Goal: Task Accomplishment & Management: Manage account settings

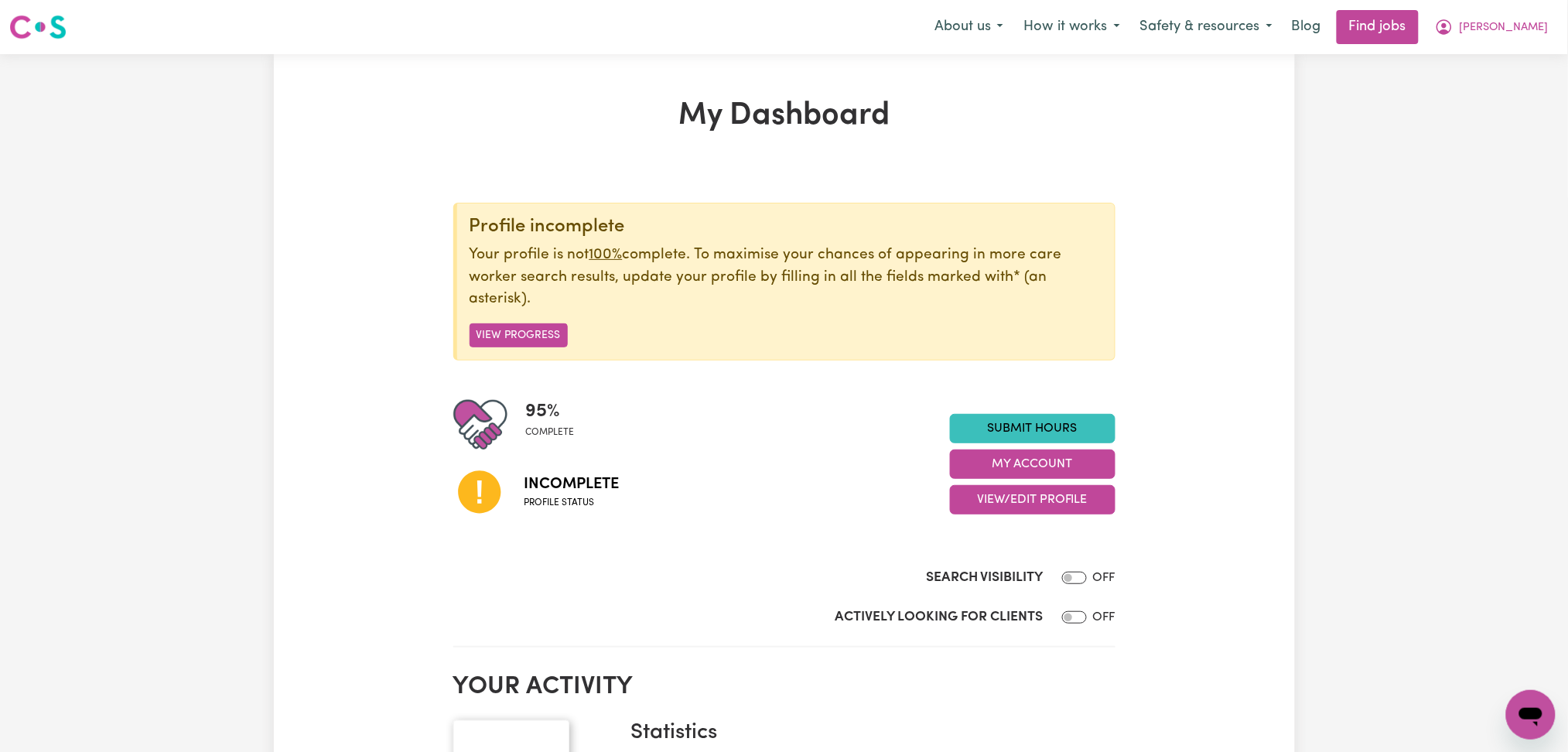
scroll to position [103, 0]
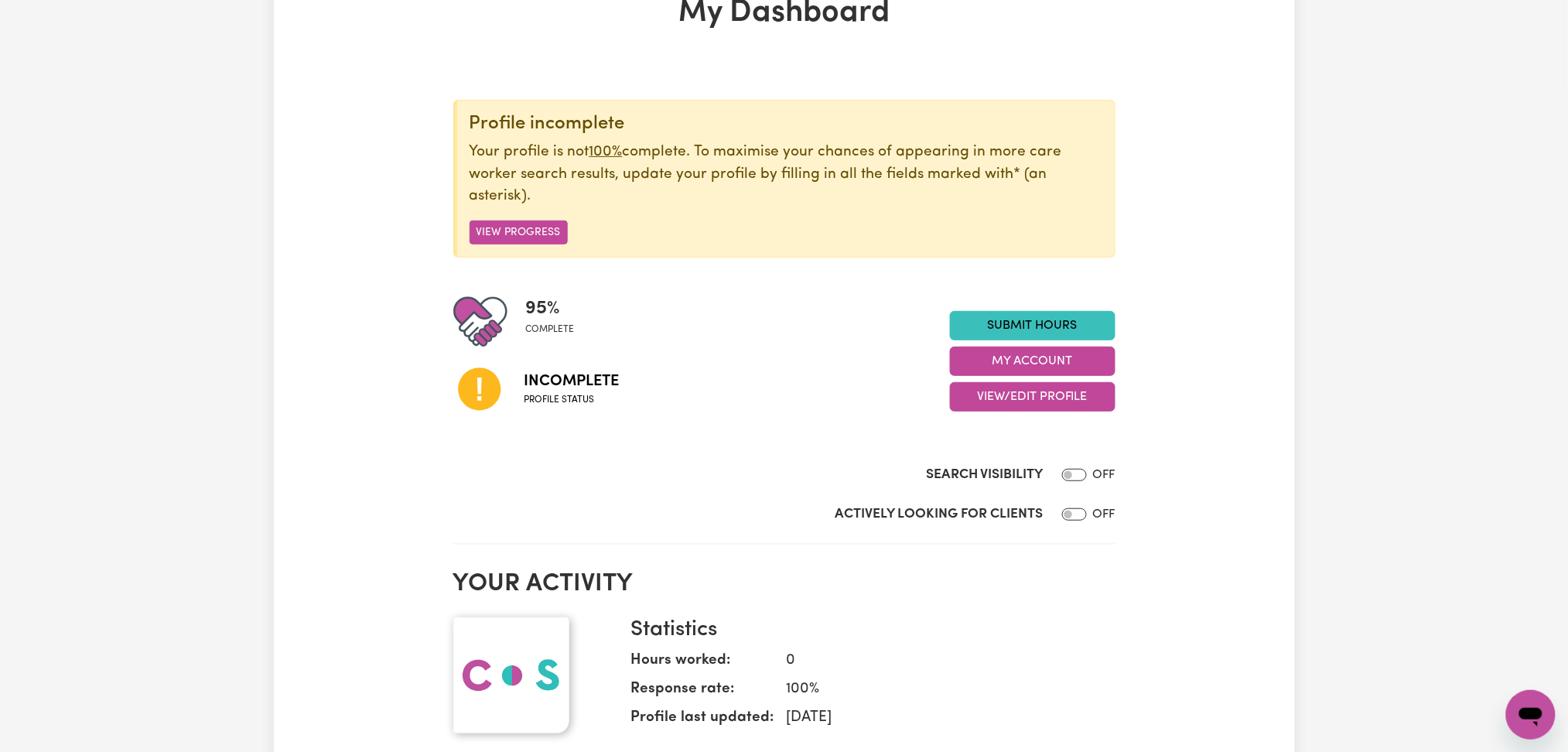
click at [1006, 413] on div "95 % complete Incomplete Profile status Submit Hours My Account View/Edit Profi…" at bounding box center [784, 361] width 662 height 133
click at [1006, 399] on button "View/Edit Profile" at bounding box center [1033, 397] width 165 height 29
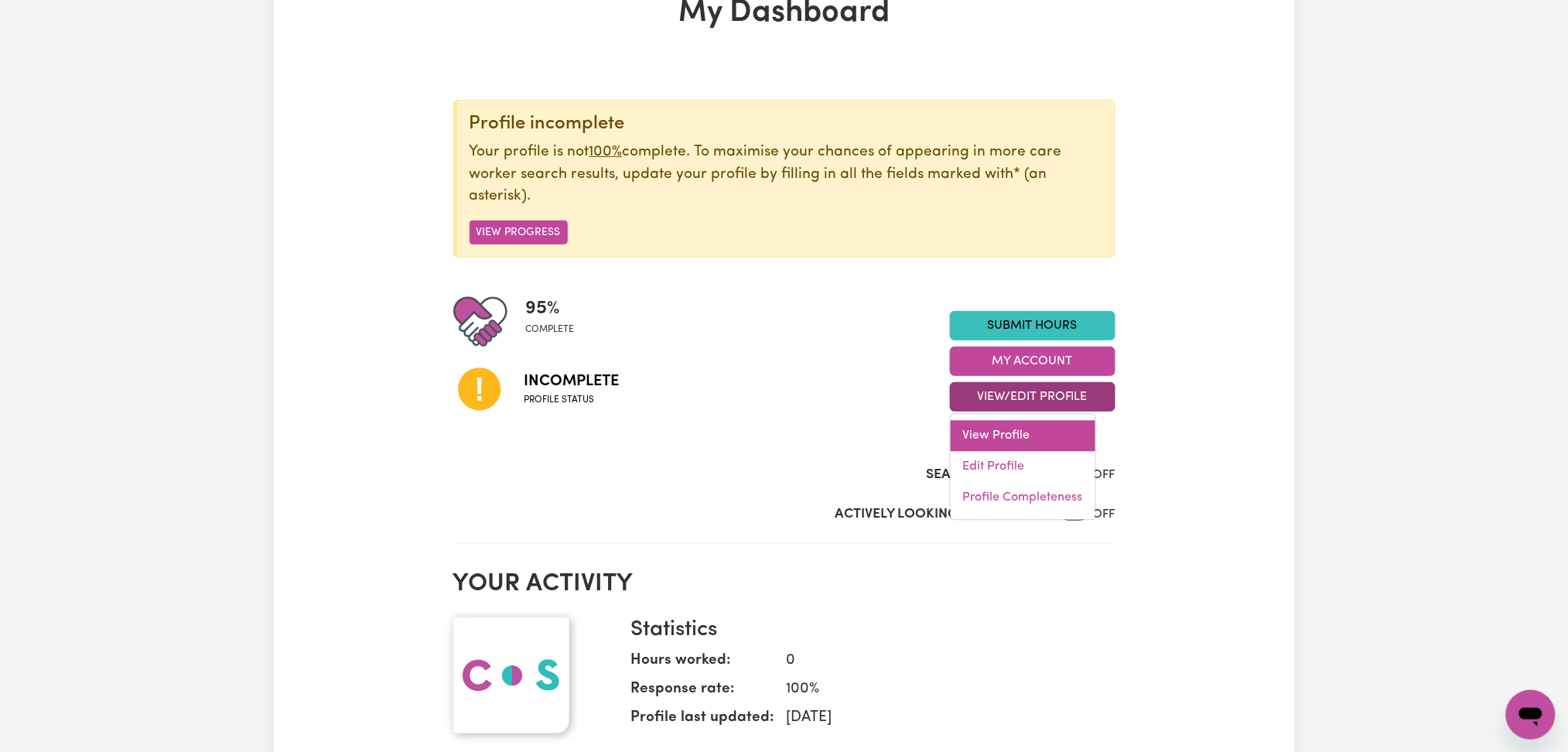
click at [1000, 448] on link "View Profile" at bounding box center [1023, 436] width 145 height 31
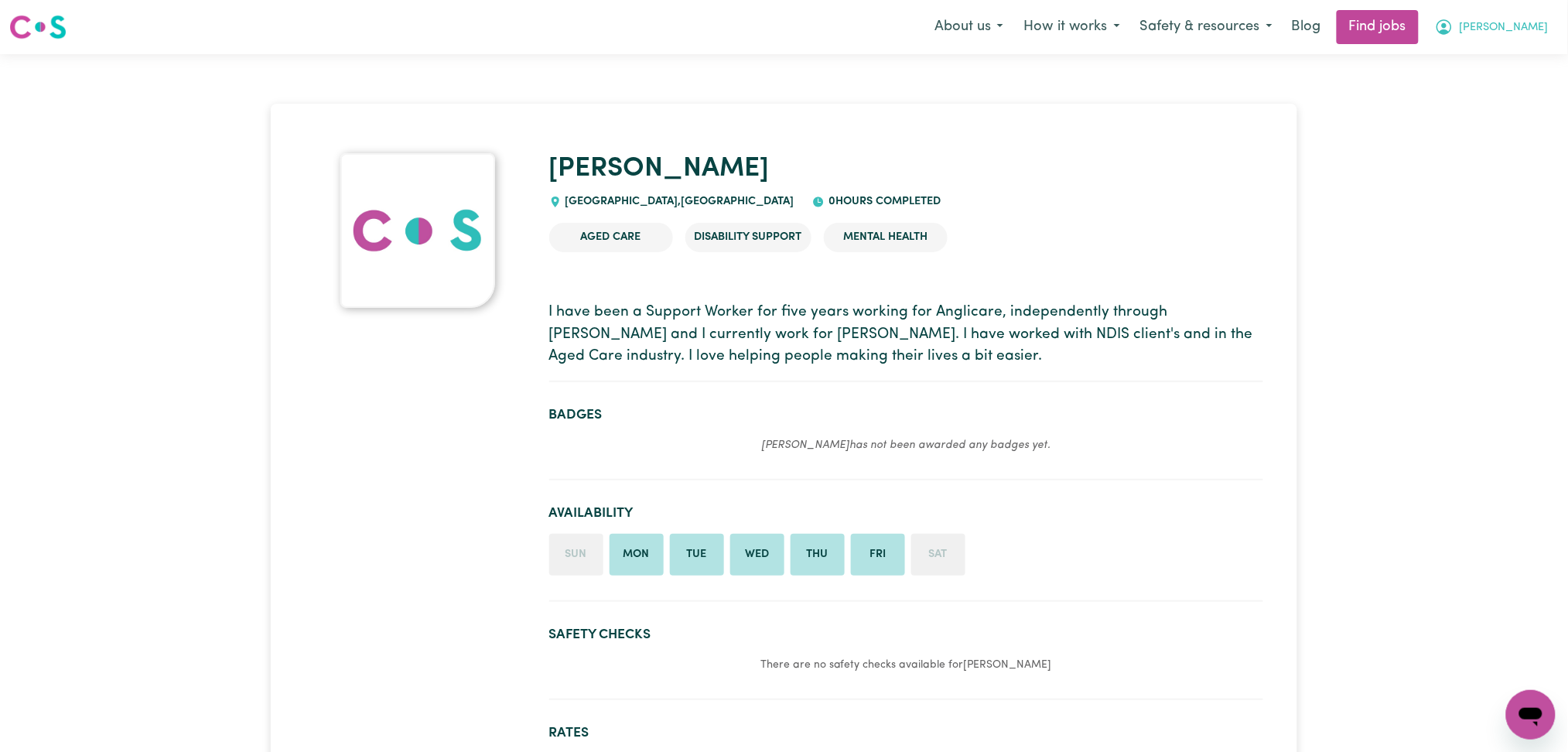
drag, startPoint x: 1504, startPoint y: 26, endPoint x: 1505, endPoint y: 42, distance: 16.0
click at [1454, 29] on icon "My Account" at bounding box center [1444, 26] width 18 height 18
click at [1504, 86] on link "My Dashboard" at bounding box center [1497, 88] width 122 height 29
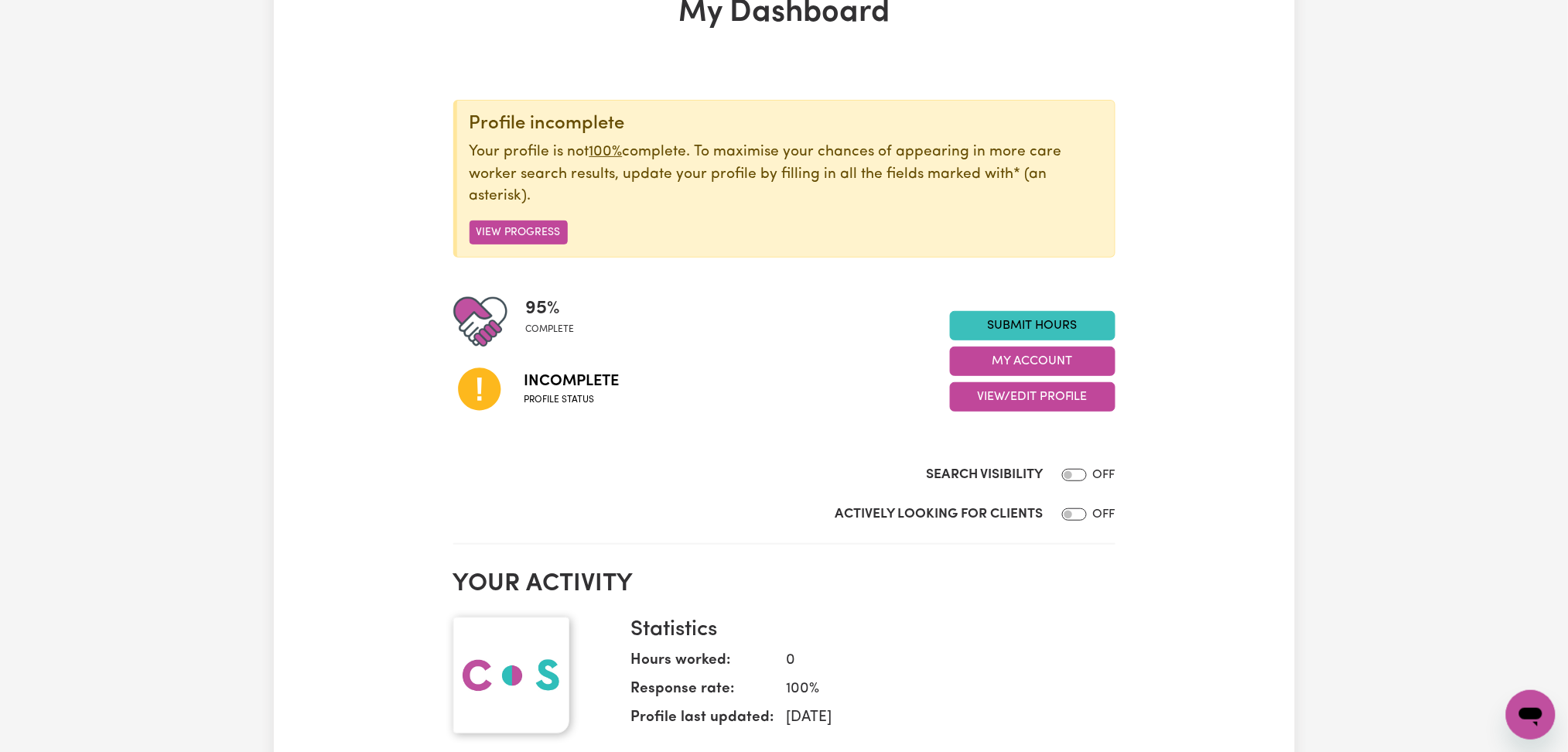
scroll to position [206, 0]
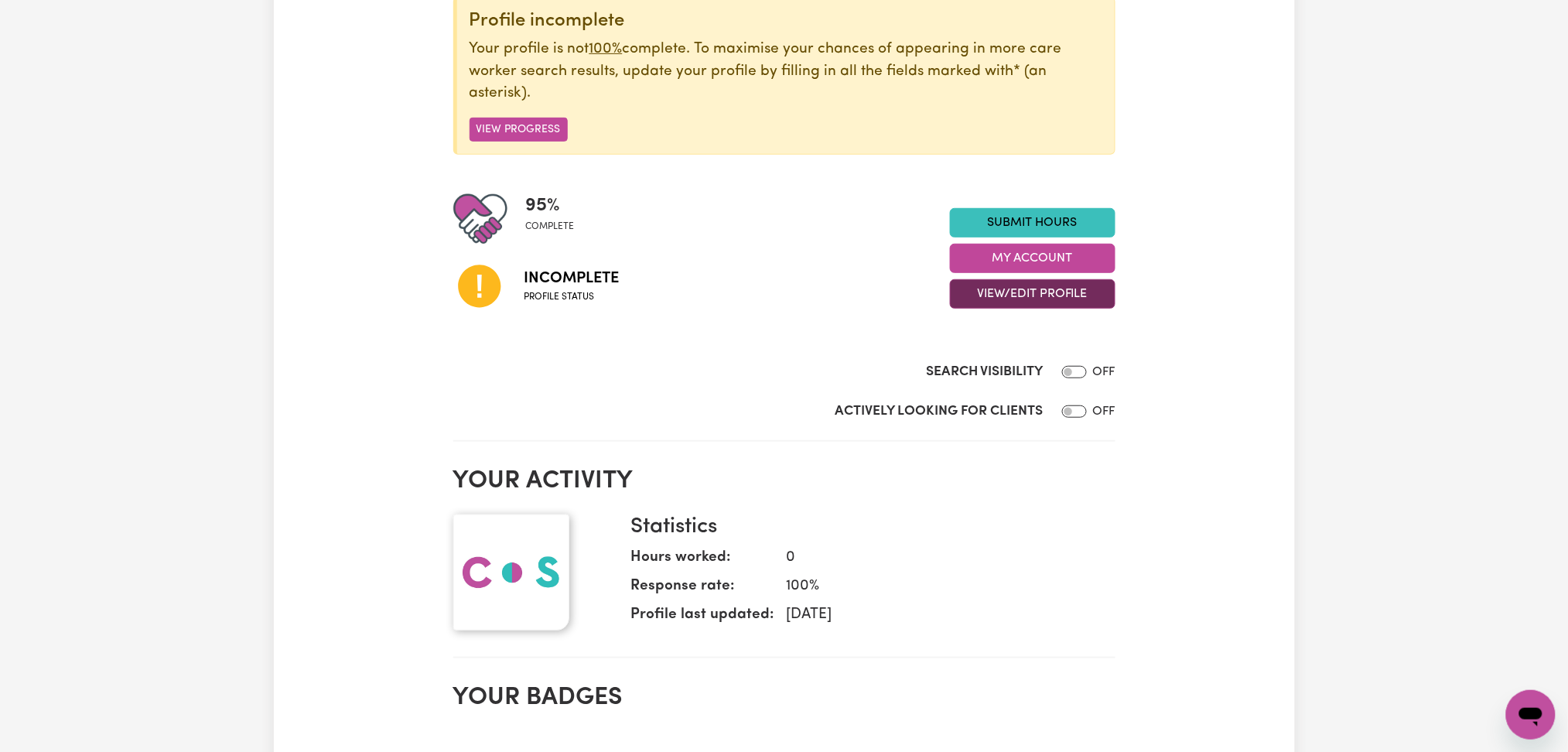
click at [982, 293] on button "View/Edit Profile" at bounding box center [1033, 293] width 165 height 29
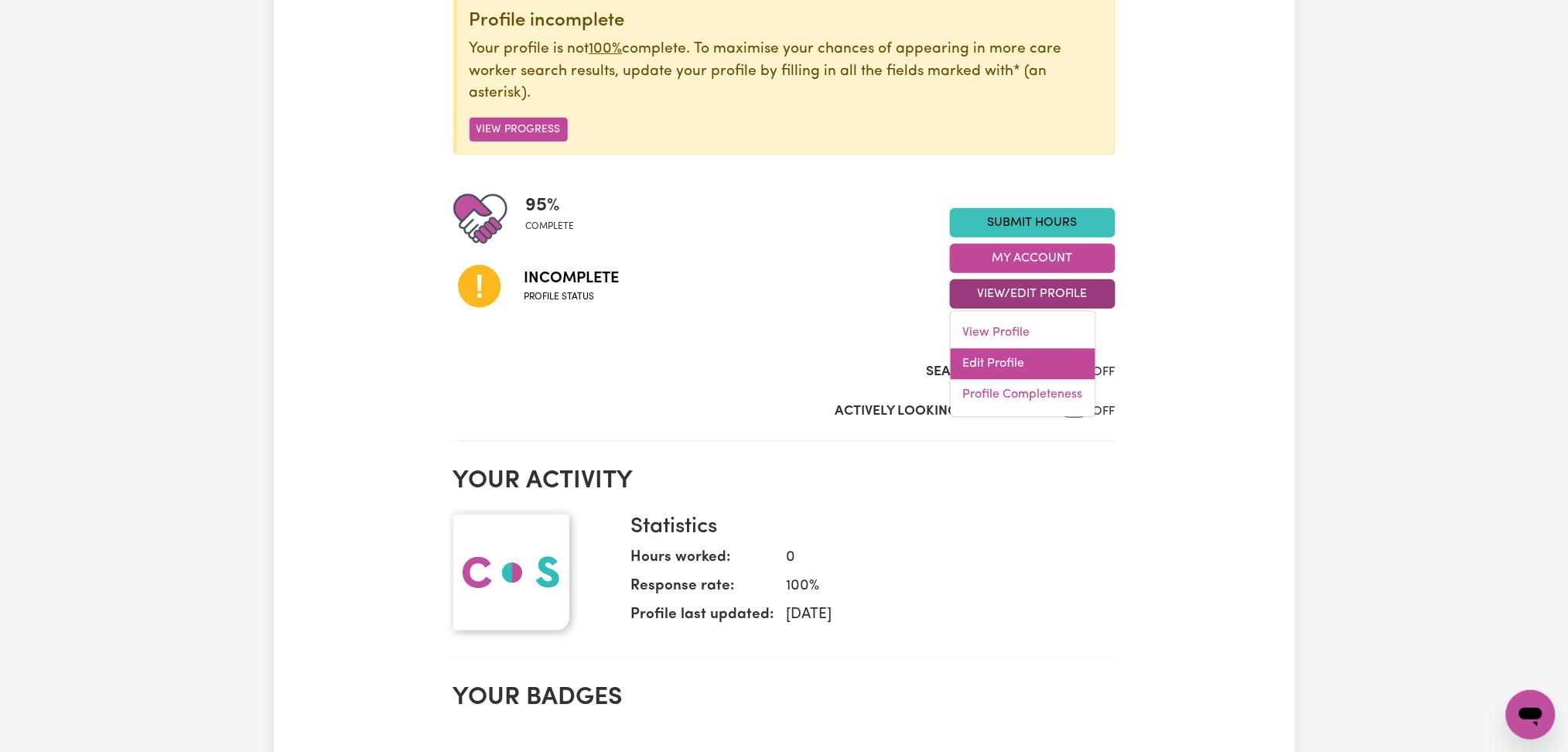
click at [965, 359] on link "Edit Profile" at bounding box center [1023, 364] width 145 height 31
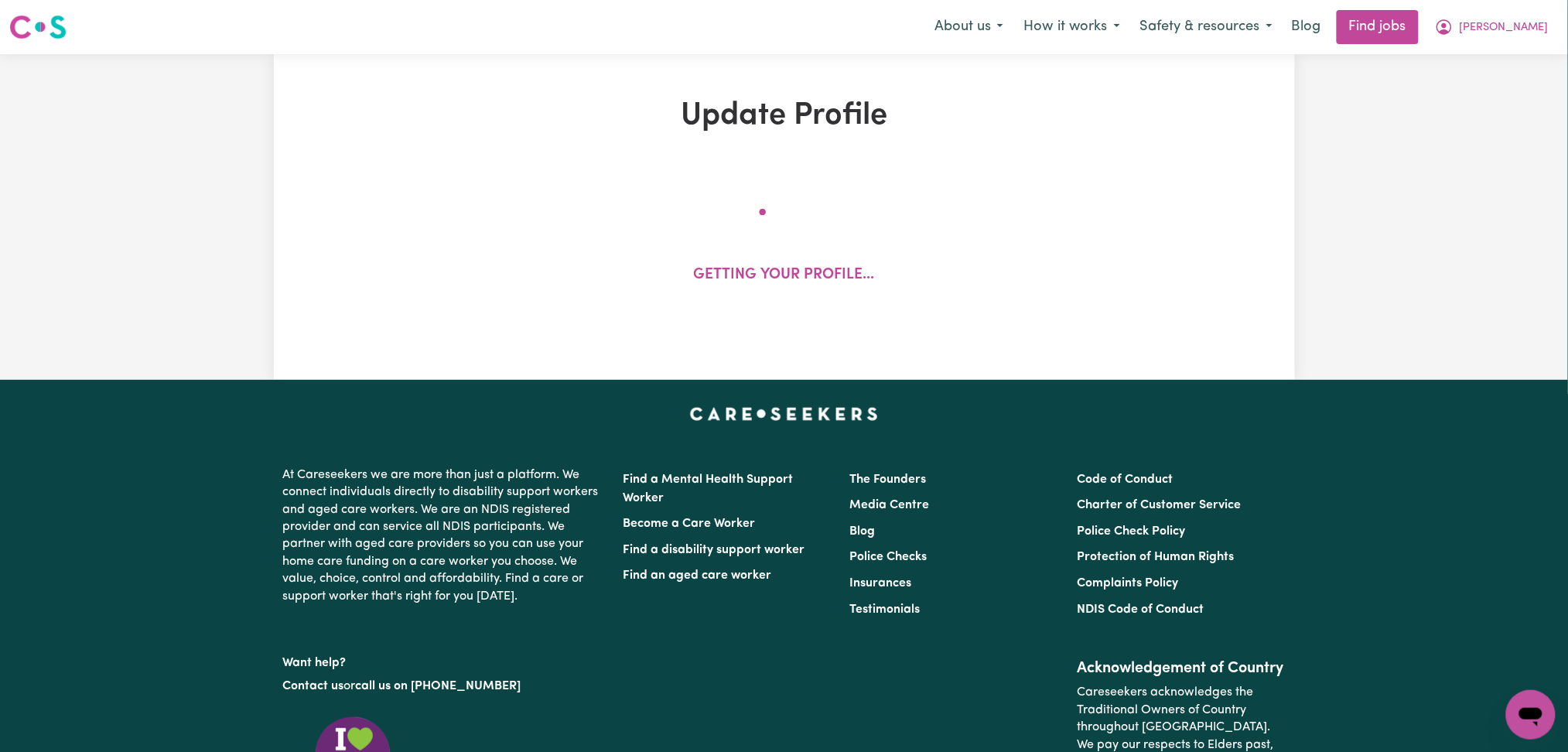
select select "[DEMOGRAPHIC_DATA]"
select select "[DEMOGRAPHIC_DATA] Citizen"
select select "Studying a healthcare related degree or qualification"
select select "40"
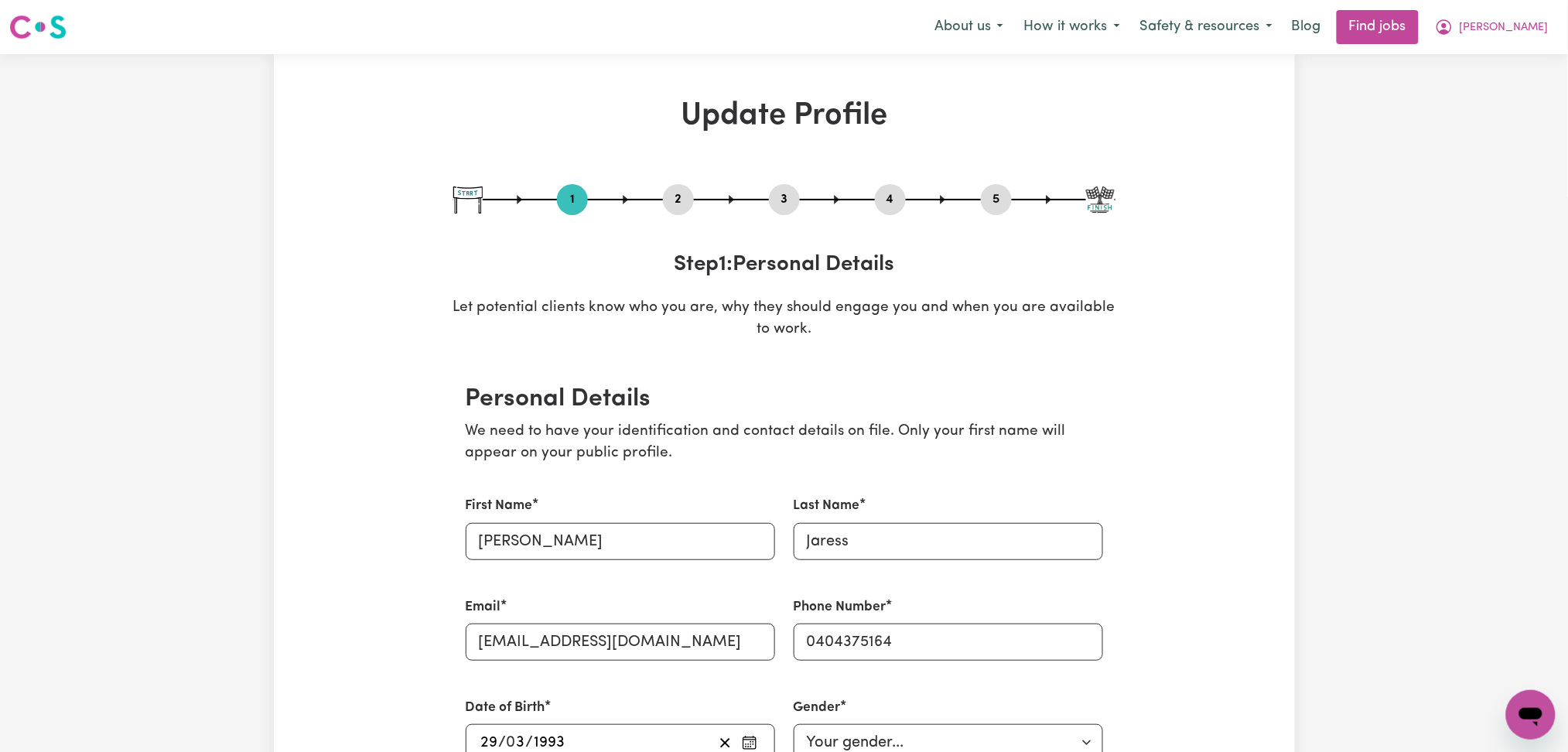
click at [681, 196] on button "2" at bounding box center [678, 199] width 31 height 20
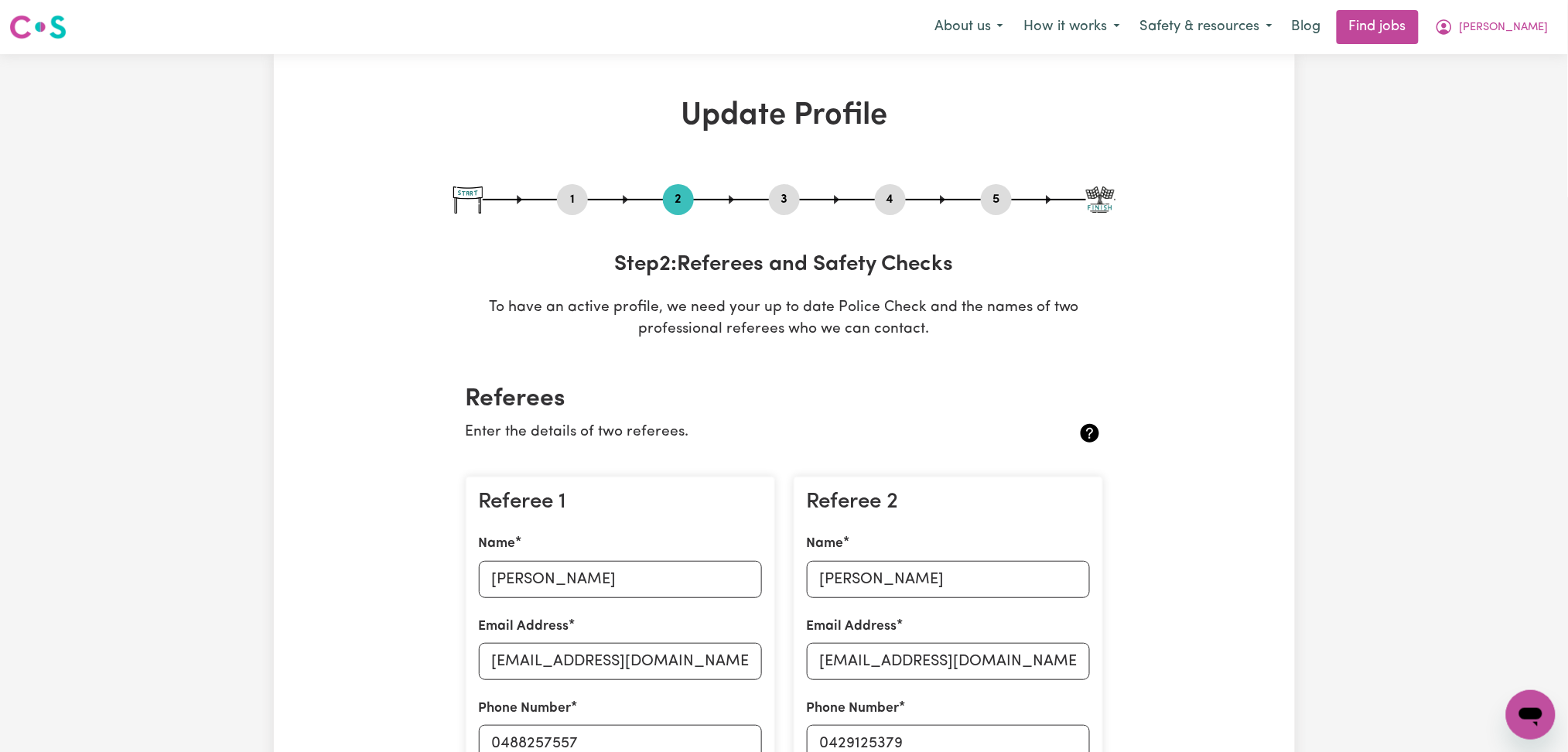
scroll to position [103, 0]
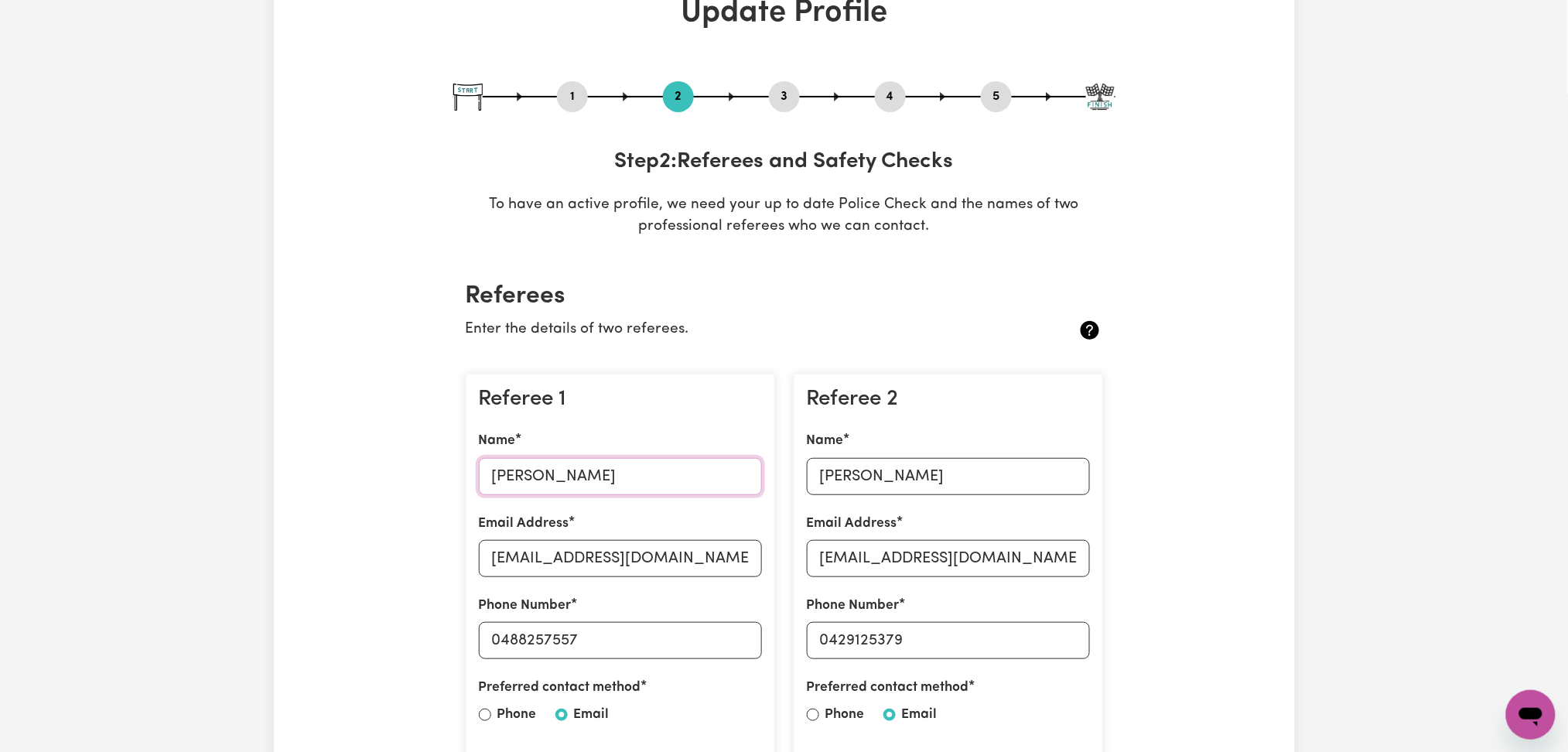
click at [561, 471] on input "[PERSON_NAME]" at bounding box center [620, 476] width 283 height 37
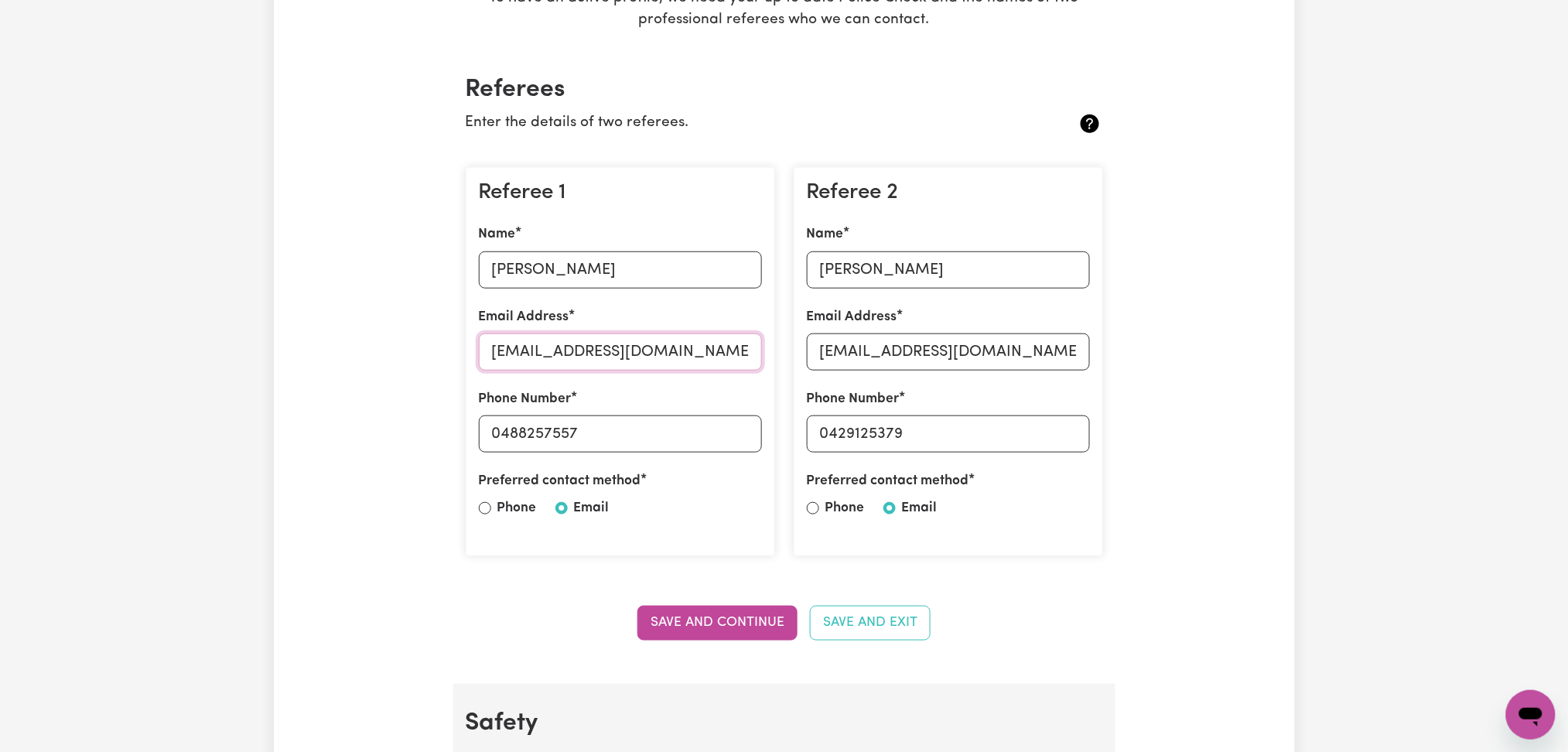
click at [609, 344] on input "[EMAIL_ADDRESS][DOMAIN_NAME]" at bounding box center [620, 351] width 283 height 37
drag, startPoint x: 503, startPoint y: 435, endPoint x: 720, endPoint y: 432, distance: 217.0
click at [720, 432] on input "0488257557" at bounding box center [620, 433] width 283 height 37
click at [914, 287] on input "[PERSON_NAME]" at bounding box center [949, 269] width 283 height 37
click at [891, 362] on input "[EMAIL_ADDRESS][DOMAIN_NAME]" at bounding box center [949, 351] width 283 height 37
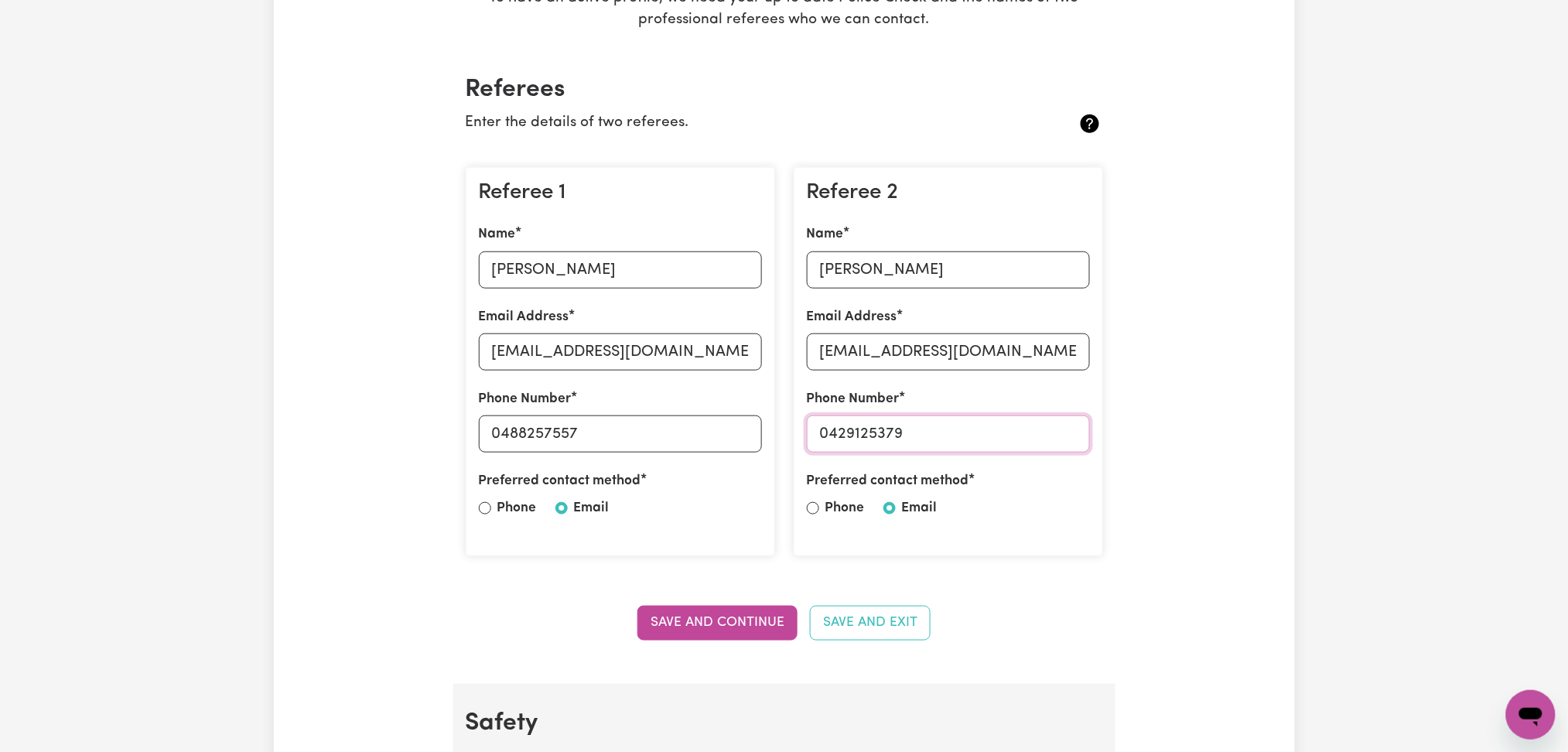
click at [836, 428] on input "0429125379" at bounding box center [949, 433] width 283 height 37
drag, startPoint x: 828, startPoint y: 424, endPoint x: 1011, endPoint y: 424, distance: 183.0
click at [1011, 424] on input "0429125379" at bounding box center [949, 433] width 283 height 37
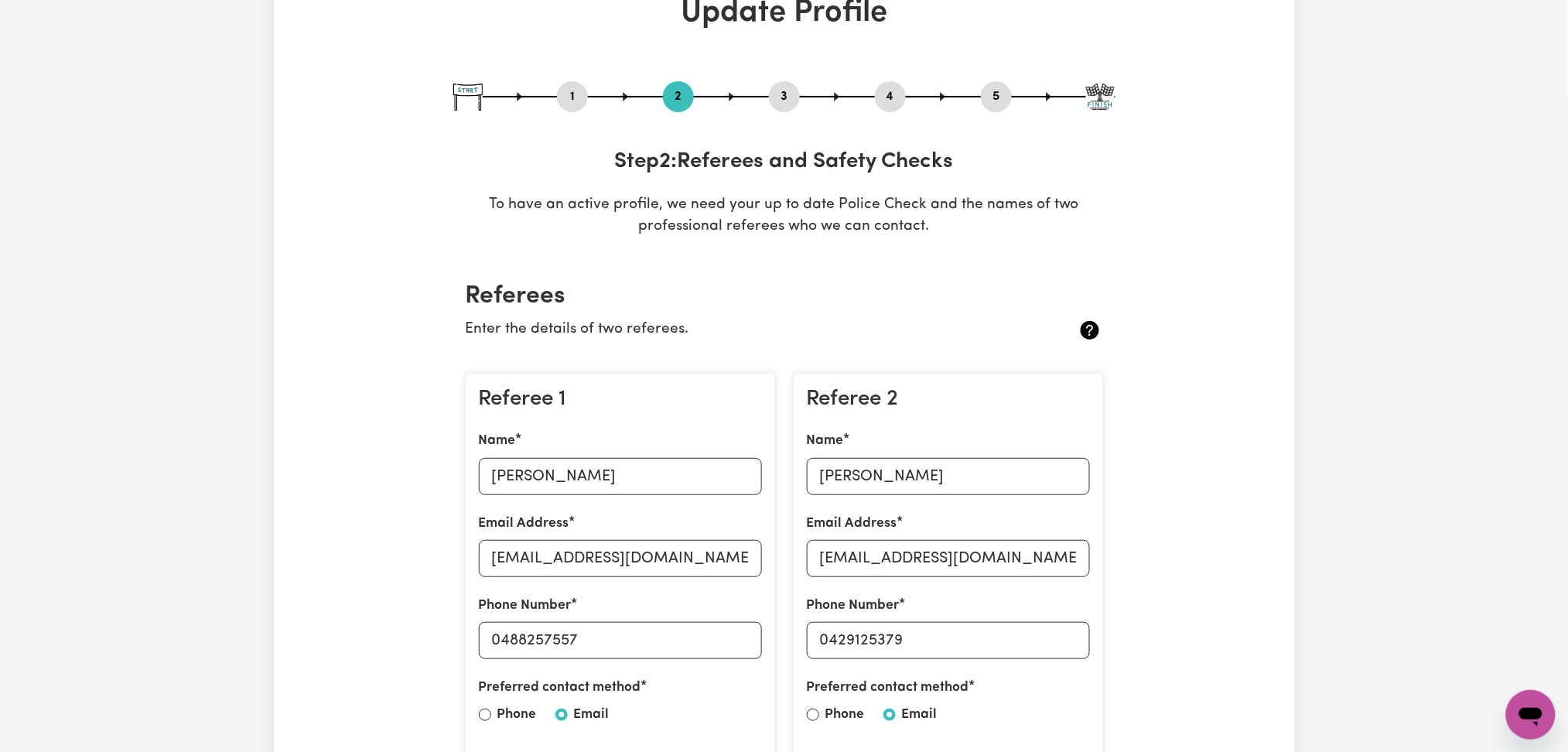
click at [794, 87] on button "3" at bounding box center [784, 96] width 31 height 20
select select "2024"
select select "2023"
select select "2024"
select select "2018"
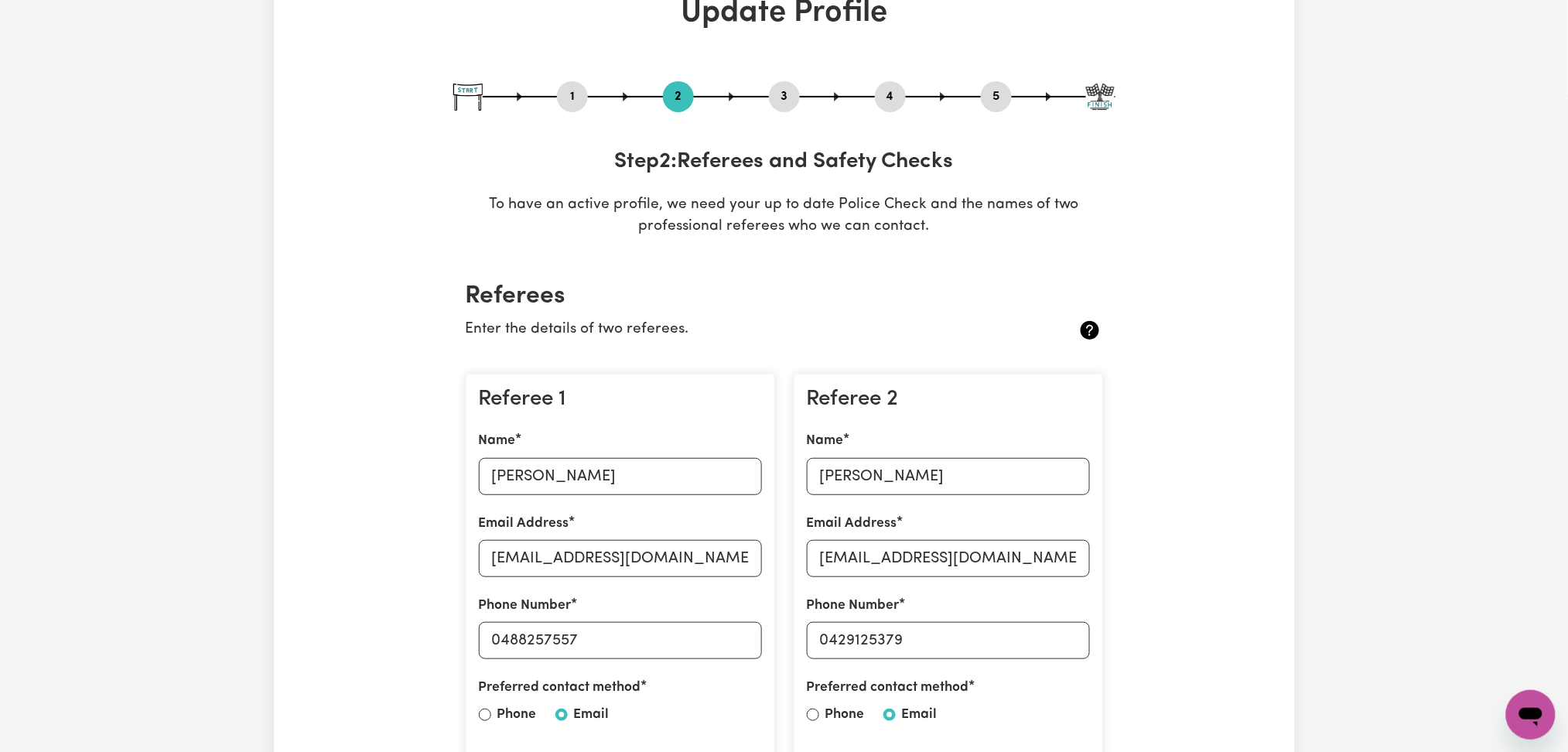
select select "2020"
select select "Certificate III (Individual Support)"
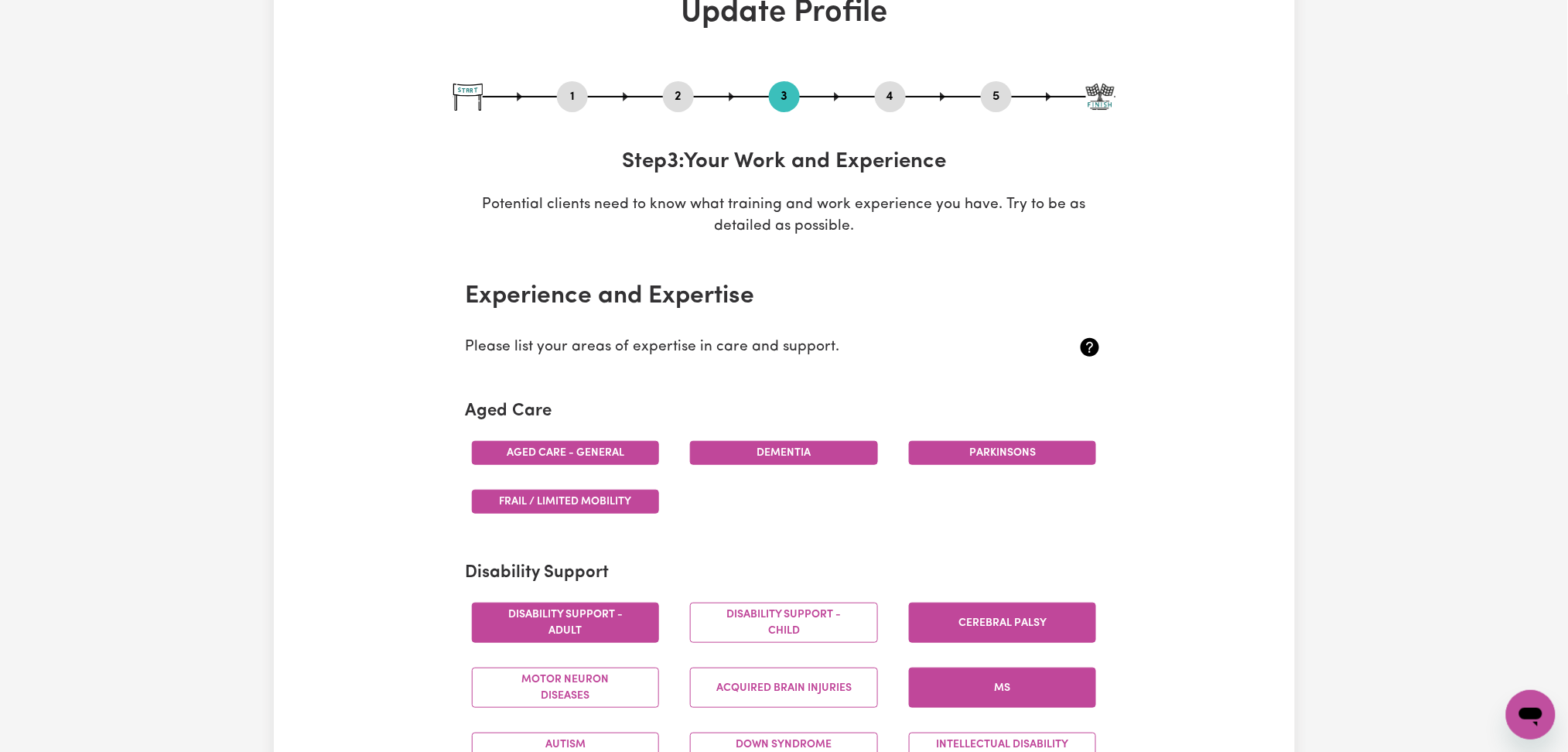
drag, startPoint x: 898, startPoint y: 91, endPoint x: 957, endPoint y: 99, distance: 59.5
click at [899, 91] on button "4" at bounding box center [890, 96] width 31 height 20
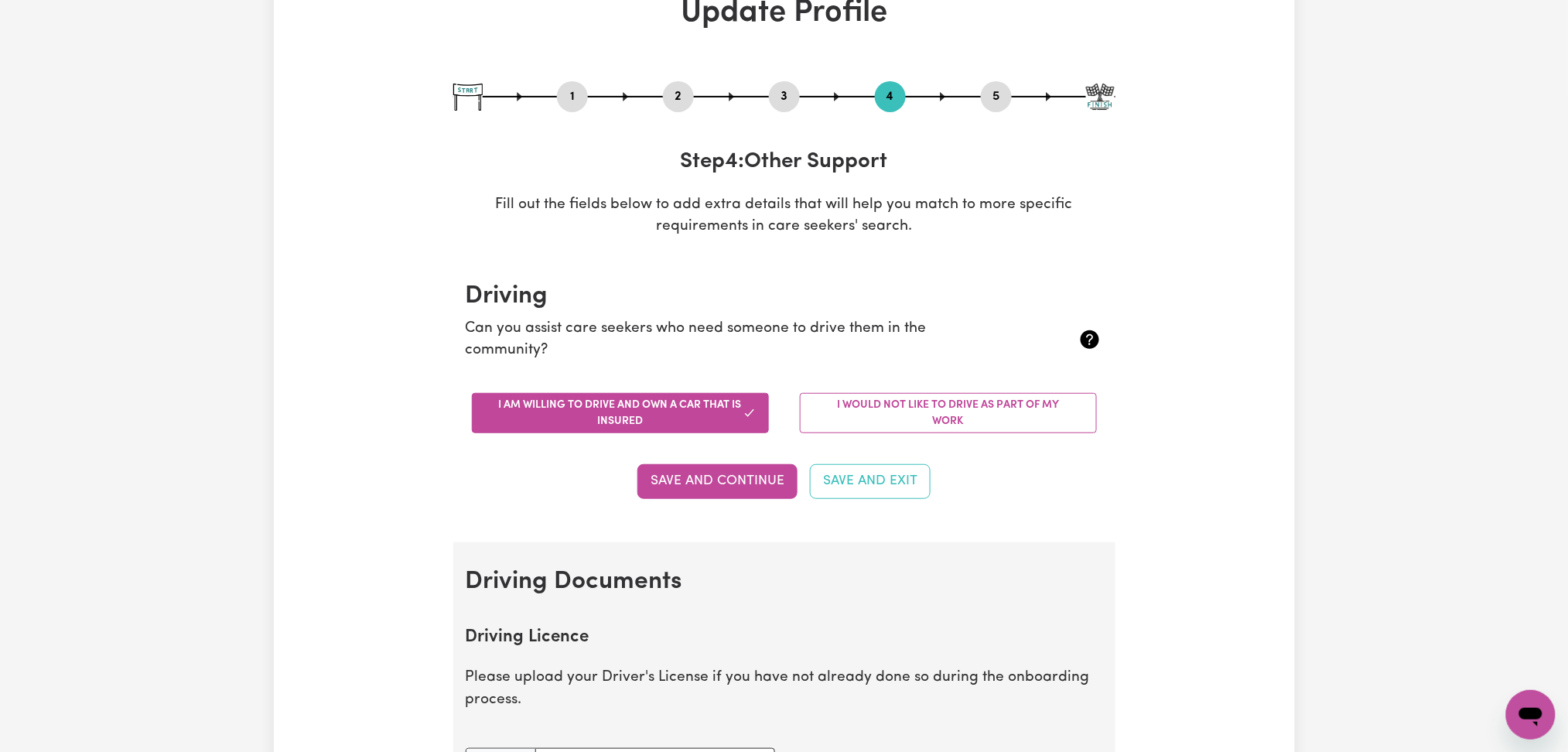
click at [997, 101] on button "5" at bounding box center [996, 96] width 31 height 20
select select "I am providing services by being employed by an organisation"
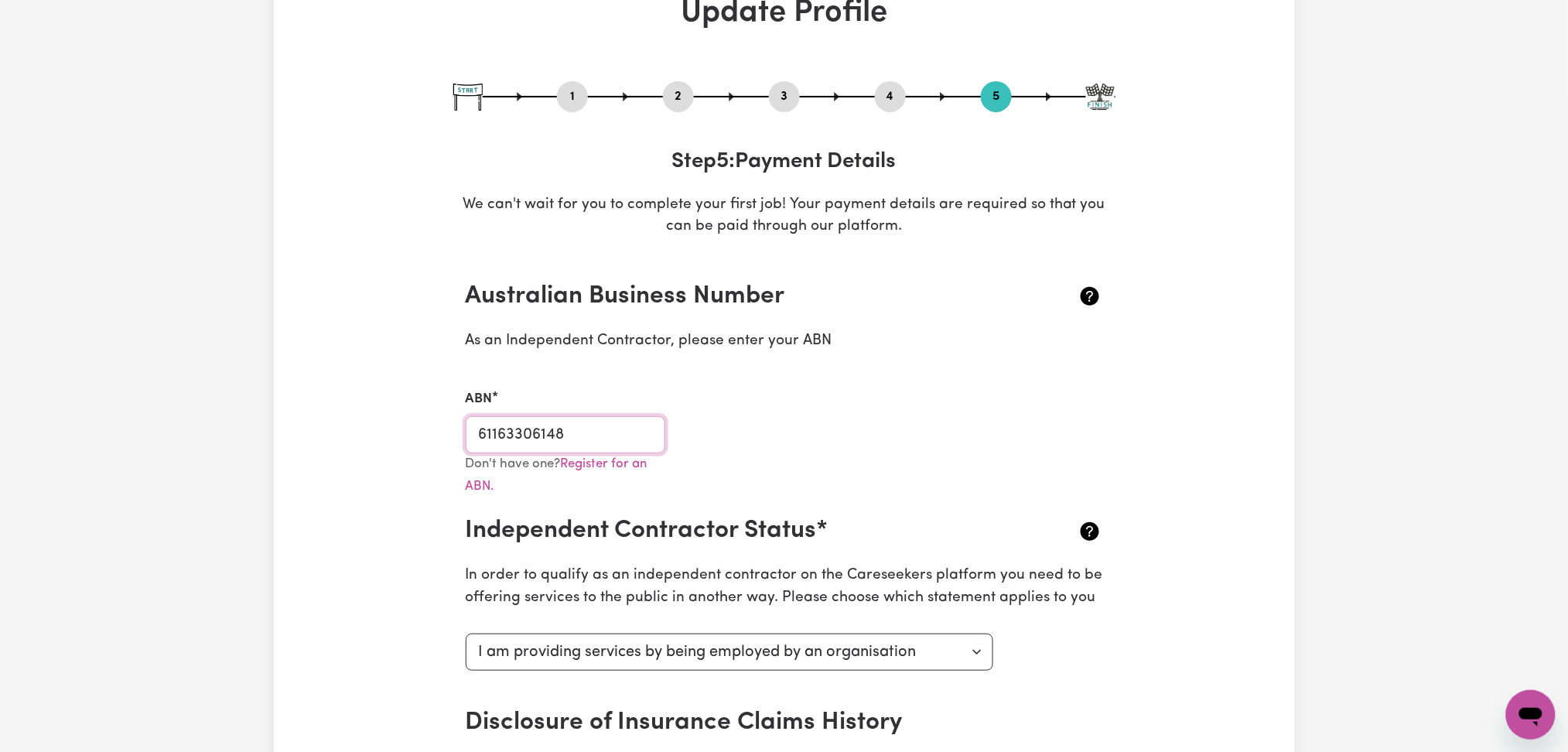
click at [599, 424] on input "61163306148" at bounding box center [566, 434] width 200 height 37
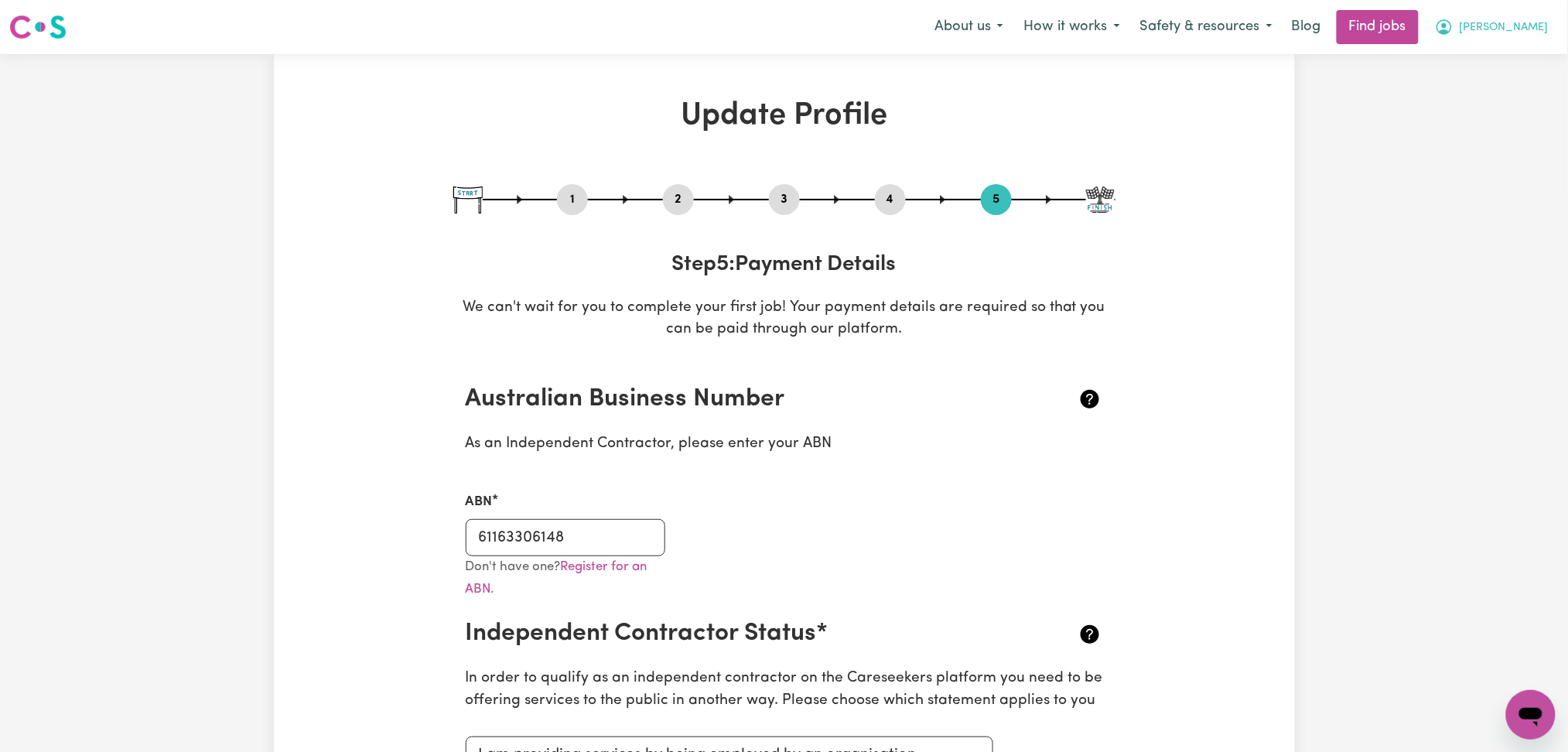
click at [1531, 36] on span "[PERSON_NAME]" at bounding box center [1504, 27] width 89 height 17
click at [1493, 87] on link "My Dashboard" at bounding box center [1497, 88] width 122 height 29
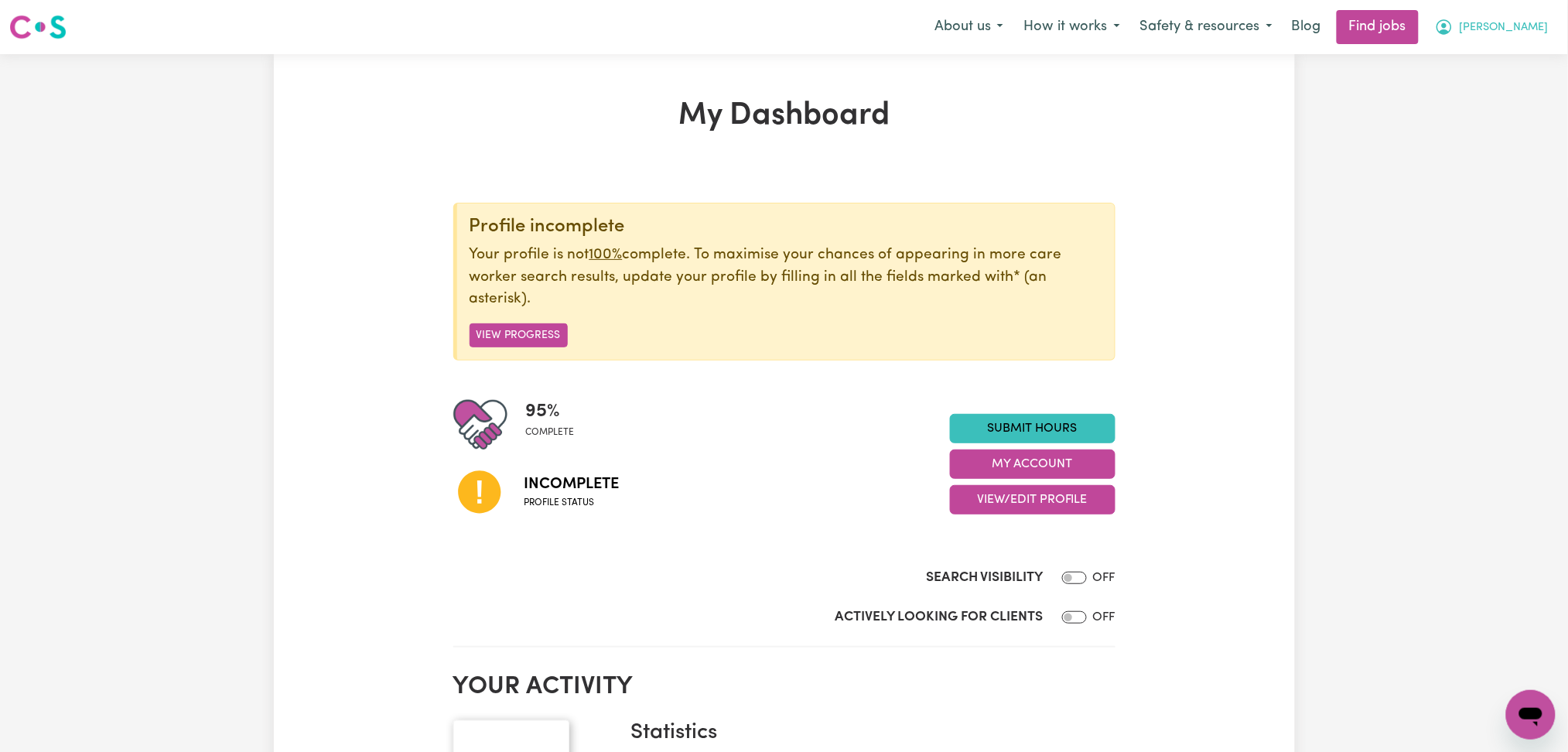
click at [1500, 39] on button "[PERSON_NAME]" at bounding box center [1492, 27] width 134 height 33
click at [1477, 108] on link "Logout" at bounding box center [1497, 118] width 122 height 29
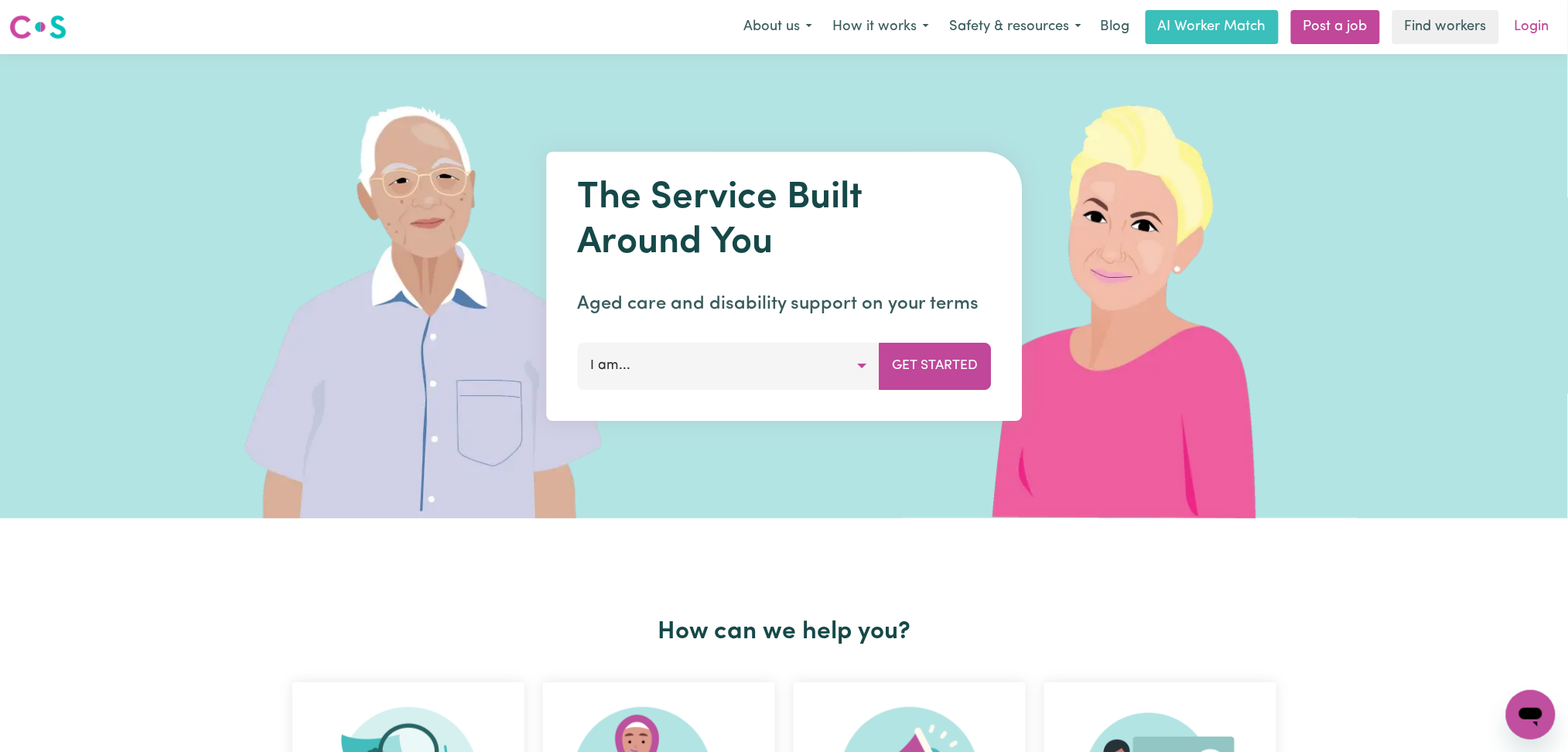
click at [1537, 33] on link "Login" at bounding box center [1531, 27] width 53 height 34
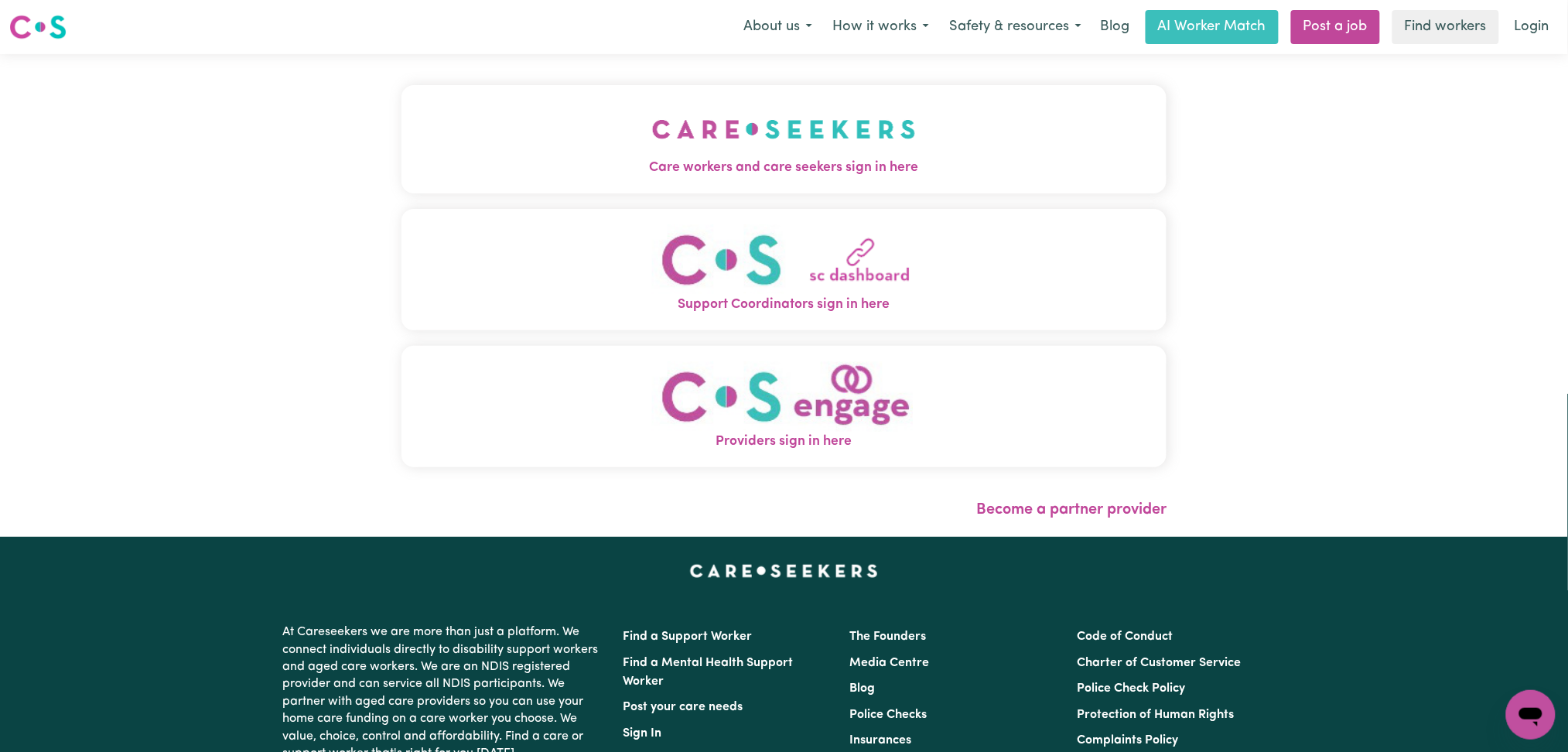
click at [567, 180] on button "Care workers and care seekers sign in here" at bounding box center [784, 139] width 766 height 108
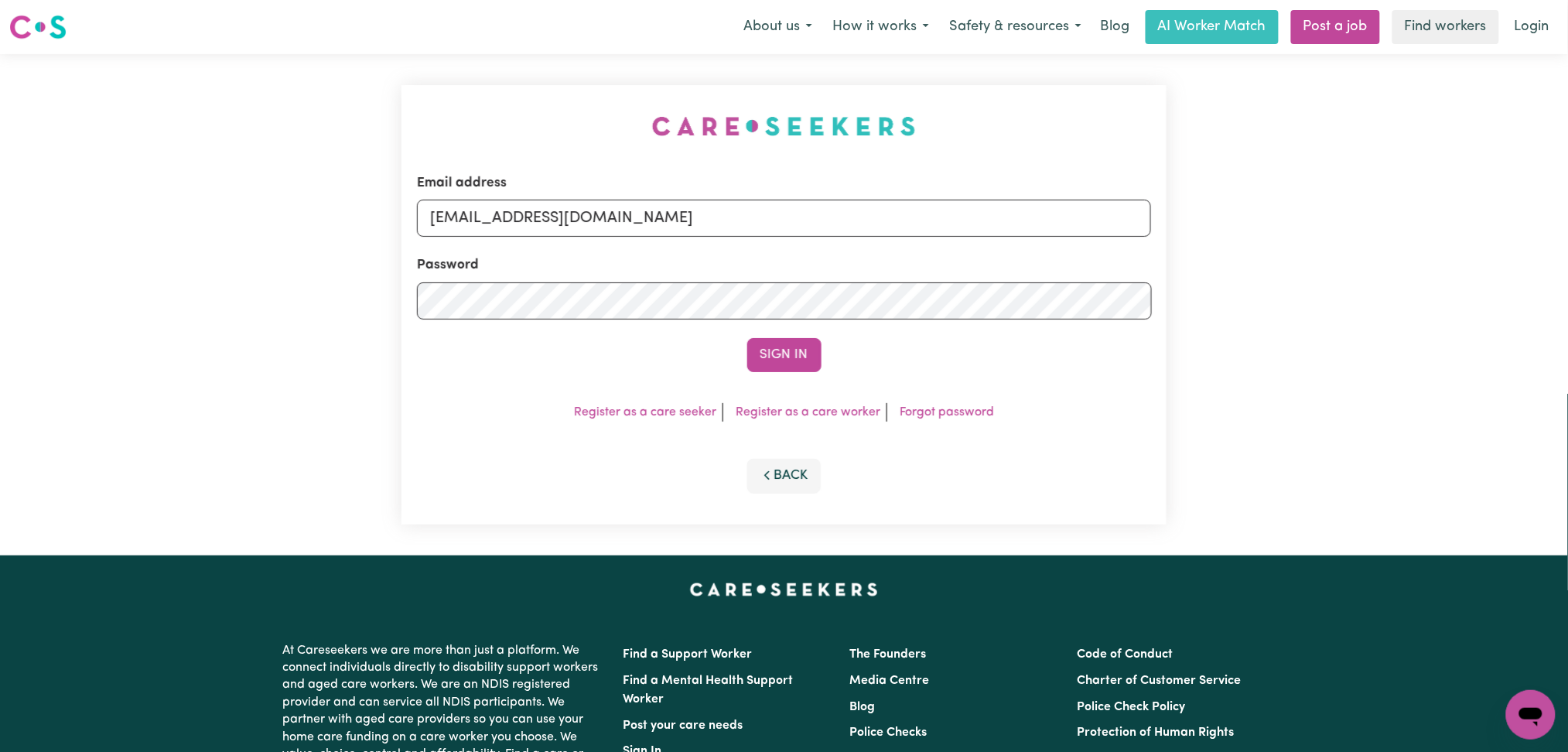
drag, startPoint x: 584, startPoint y: 264, endPoint x: 584, endPoint y: 250, distance: 14.0
click at [584, 262] on div "Password" at bounding box center [784, 287] width 735 height 64
click at [583, 228] on input "[EMAIL_ADDRESS][DOMAIN_NAME]" at bounding box center [784, 218] width 735 height 37
drag, startPoint x: 508, startPoint y: 215, endPoint x: 839, endPoint y: 215, distance: 331.0
click at [839, 215] on input "Superuser~[PERSON_NAME][EMAIL_ADDRESS][DOMAIN_NAME]" at bounding box center [784, 218] width 735 height 37
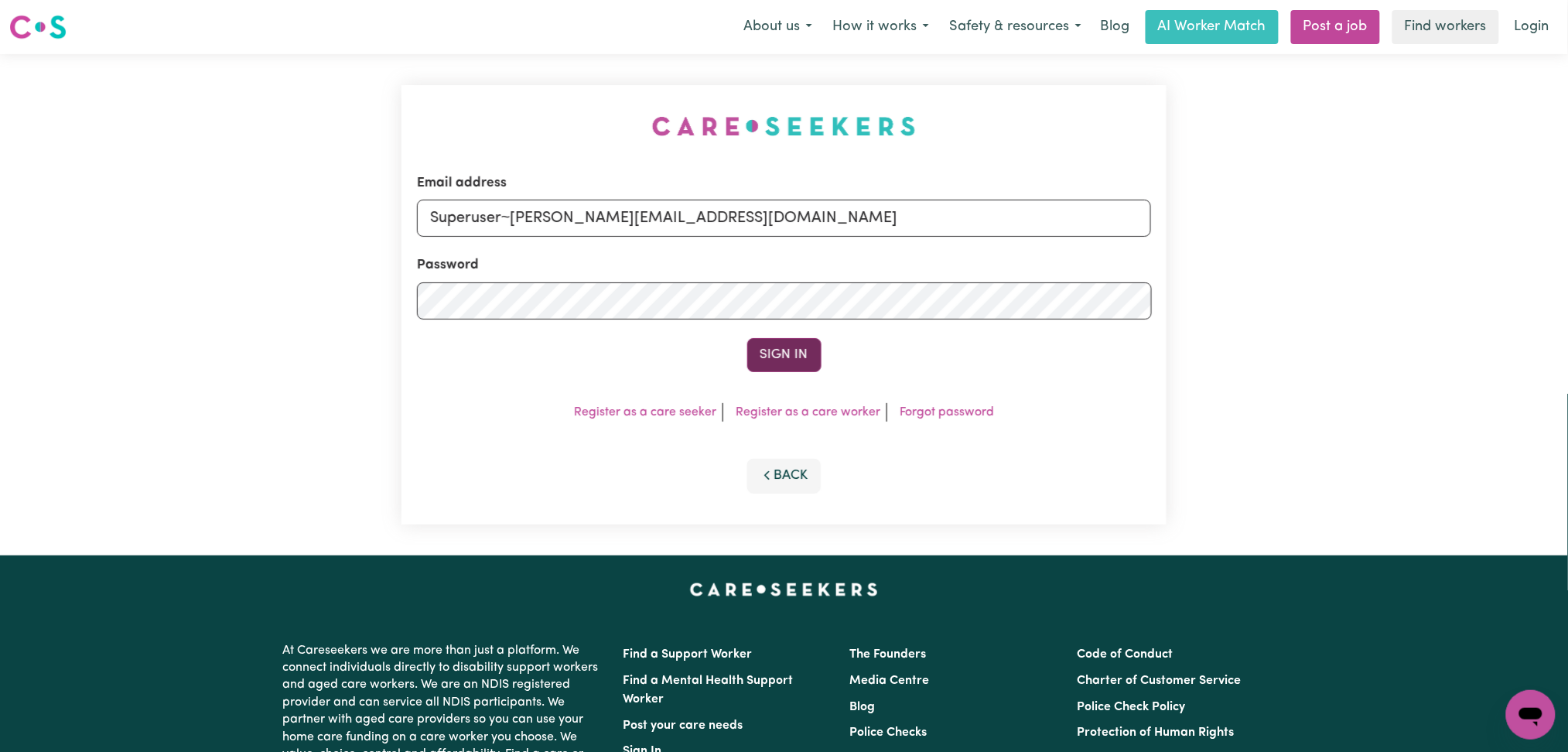
type input "Superuser~[PERSON_NAME][EMAIL_ADDRESS][DOMAIN_NAME]"
click at [766, 355] on button "Sign In" at bounding box center [784, 355] width 74 height 34
